Goal: Participate in discussion: Engage in conversation with other users on a specific topic

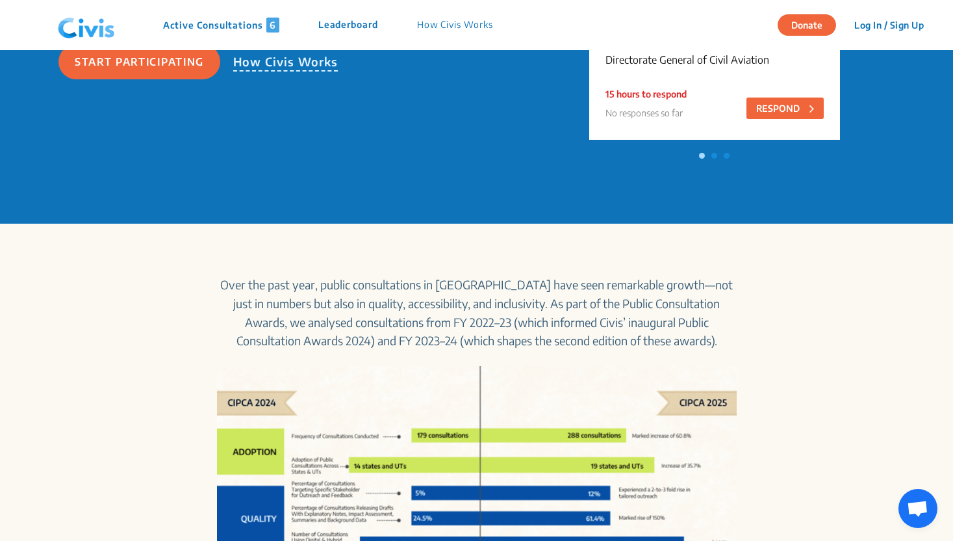
scroll to position [322, 0]
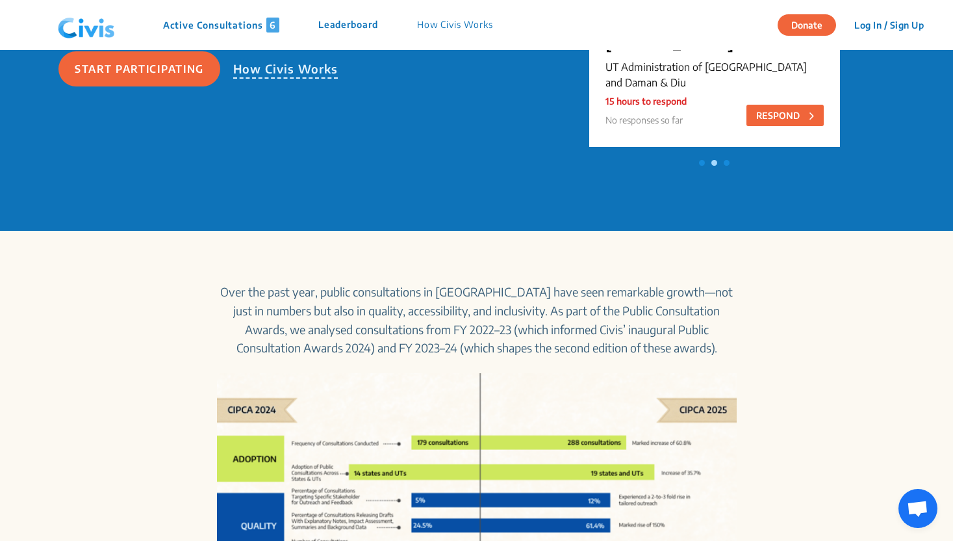
click at [258, 29] on p "Active Consultations 6" at bounding box center [221, 25] width 116 height 15
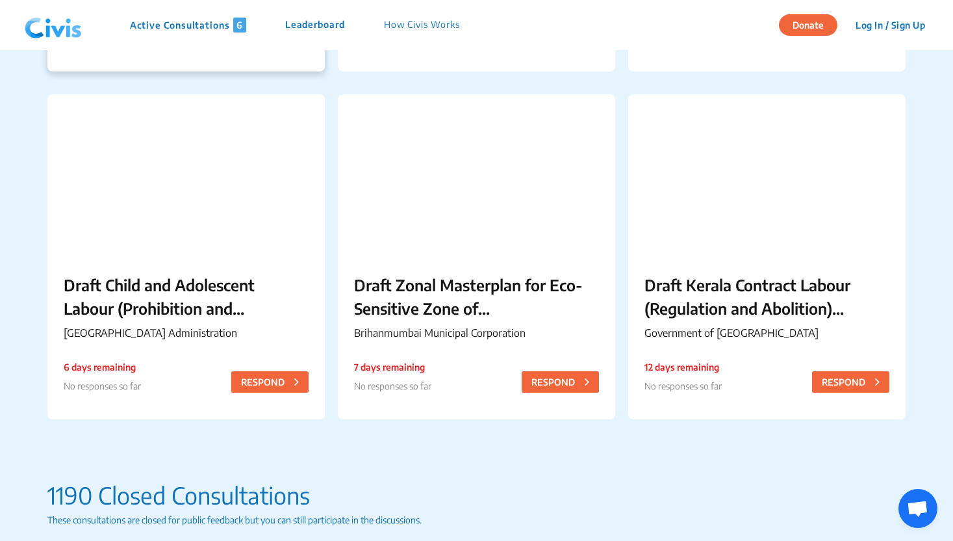
scroll to position [463, 0]
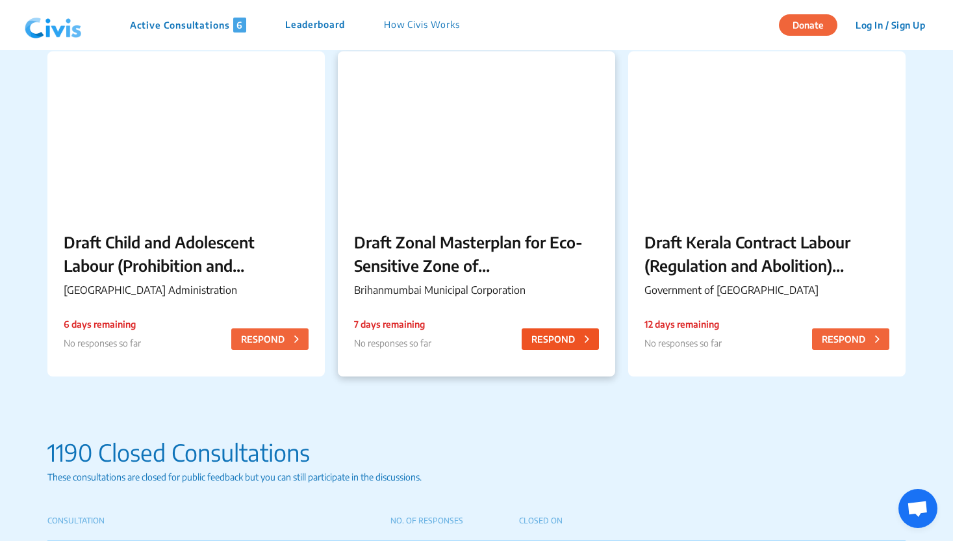
click at [562, 342] on button "RESPOND" at bounding box center [560, 338] width 77 height 21
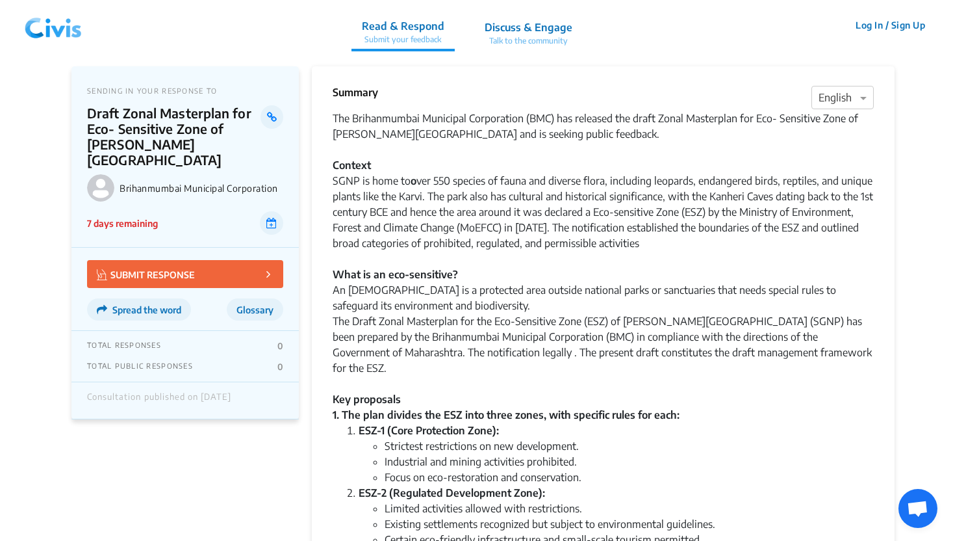
click at [253, 314] on span "Glossary" at bounding box center [255, 309] width 37 height 11
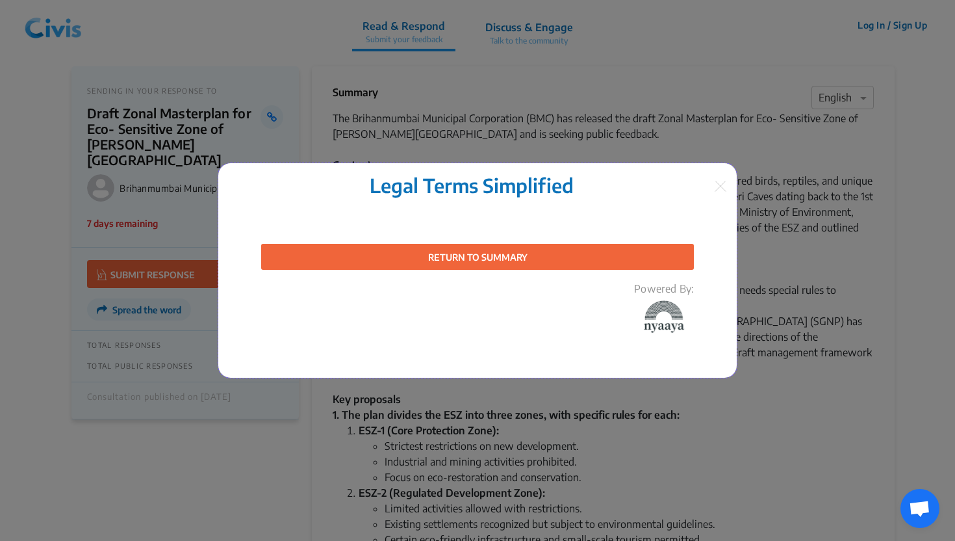
click at [665, 312] on img at bounding box center [664, 316] width 57 height 32
click at [722, 189] on img at bounding box center [721, 186] width 12 height 11
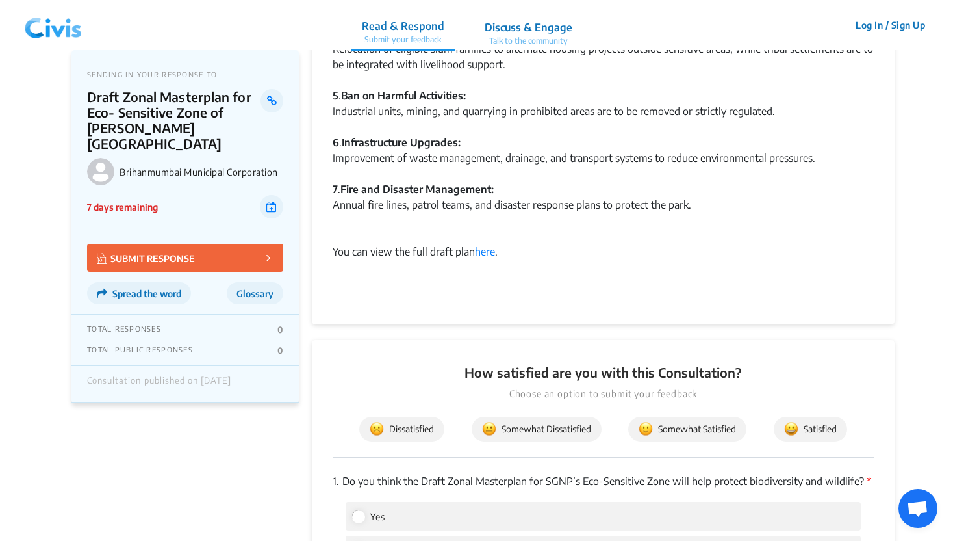
scroll to position [1021, 0]
click at [491, 244] on link "here" at bounding box center [485, 250] width 20 height 13
